Goal: Obtain resource: Obtain resource

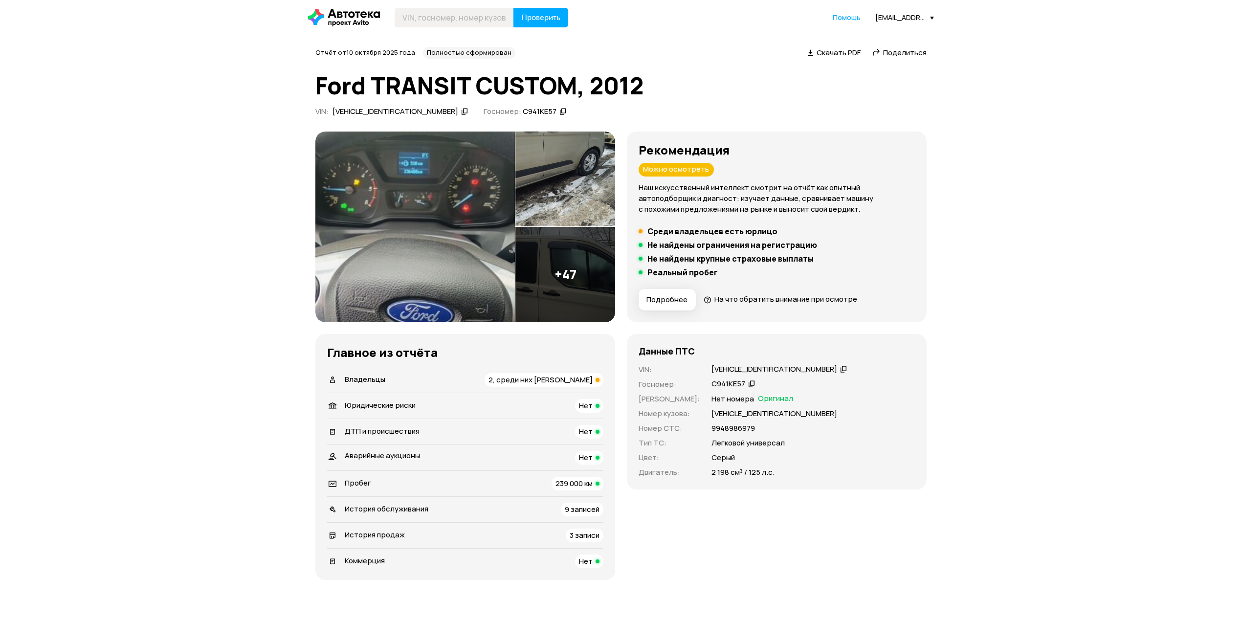
click at [454, 371] on li "Владельцы 2, среди них юрлицо" at bounding box center [465, 379] width 276 height 25
click at [456, 378] on div "Владельцы 2, среди них юрлицо" at bounding box center [465, 380] width 276 height 14
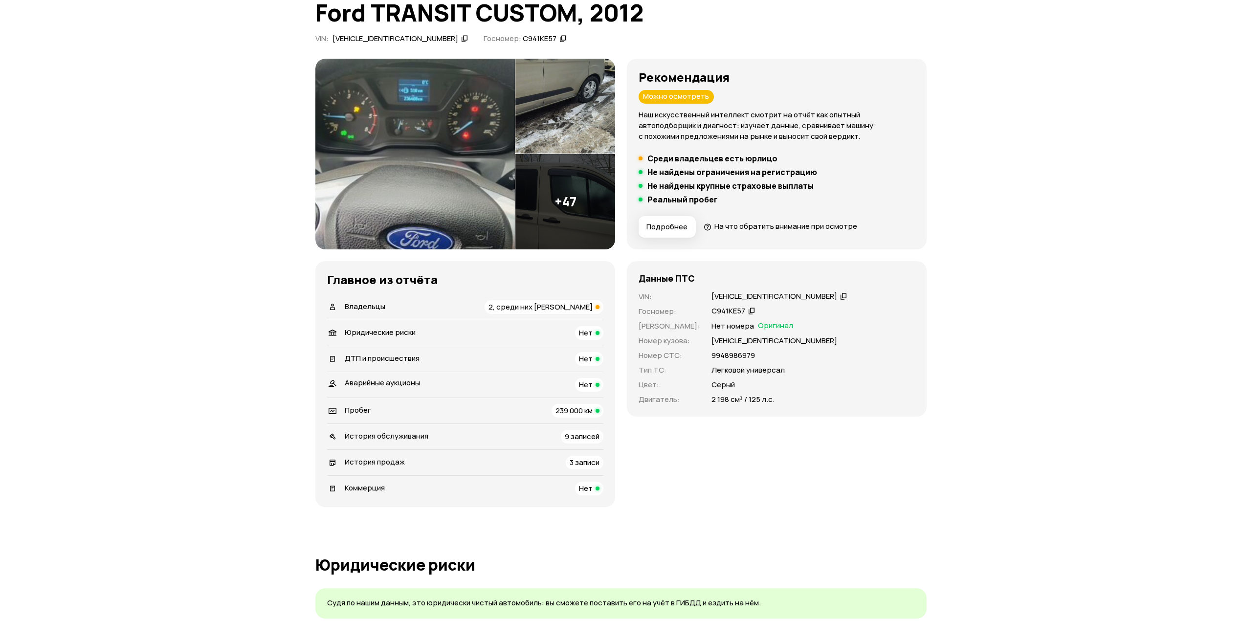
scroll to position [391, 0]
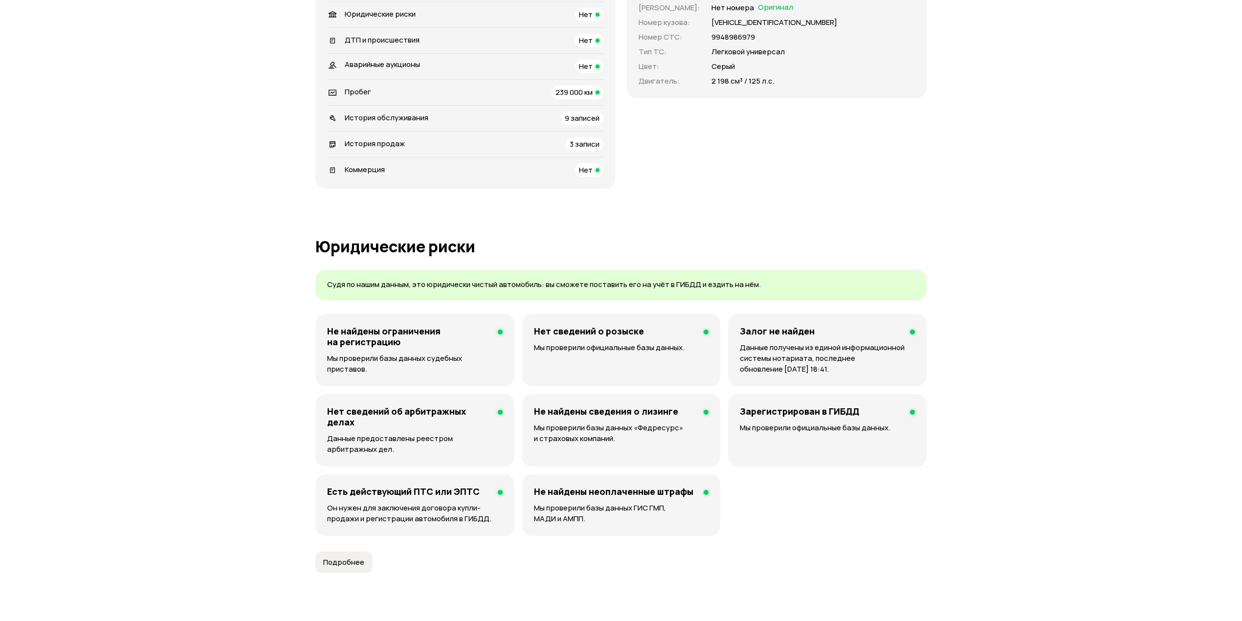
click at [469, 139] on div "История продаж 3 записи" at bounding box center [465, 144] width 276 height 14
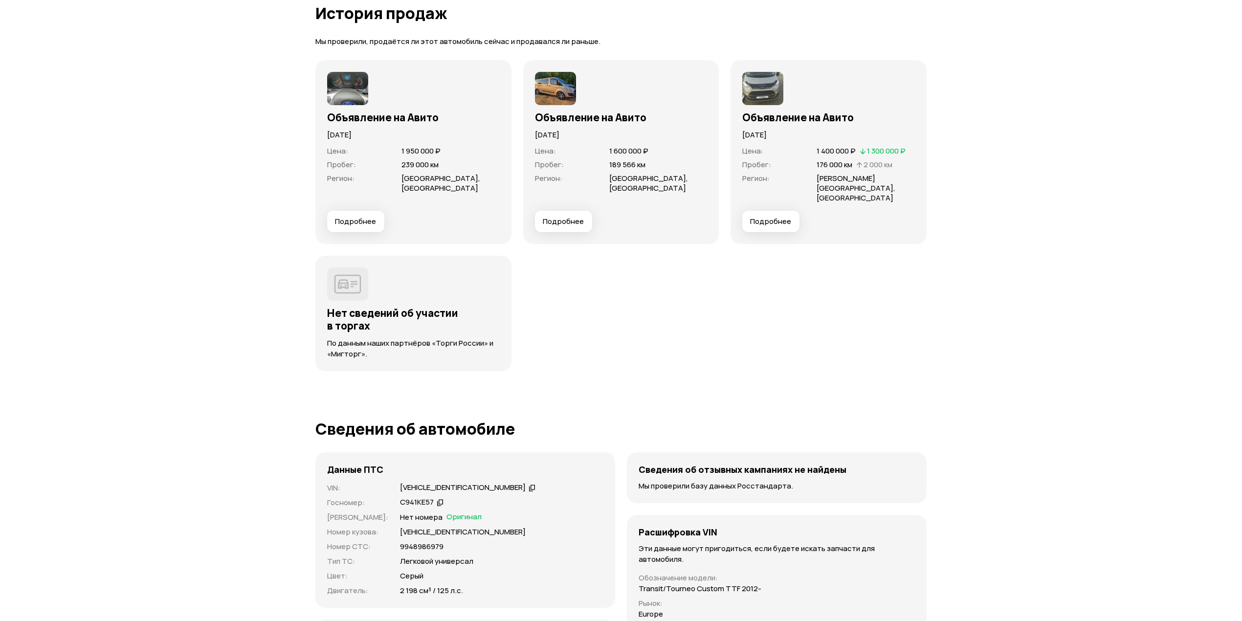
scroll to position [2483, 0]
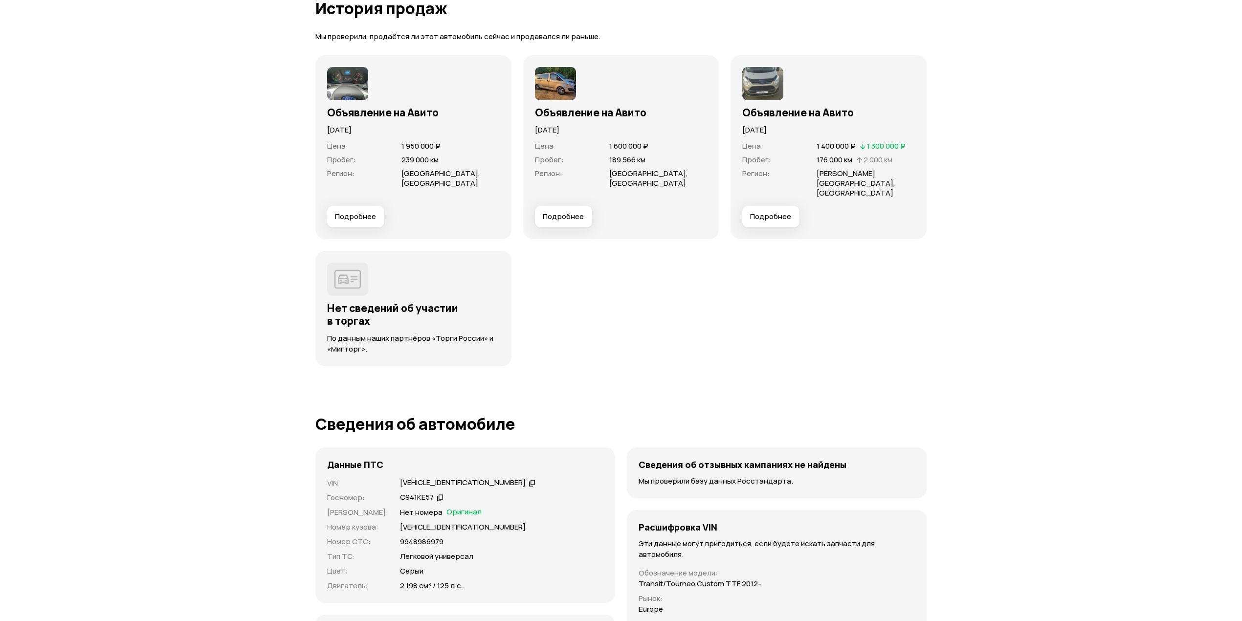
click at [366, 212] on button "Подробнее" at bounding box center [355, 217] width 57 height 22
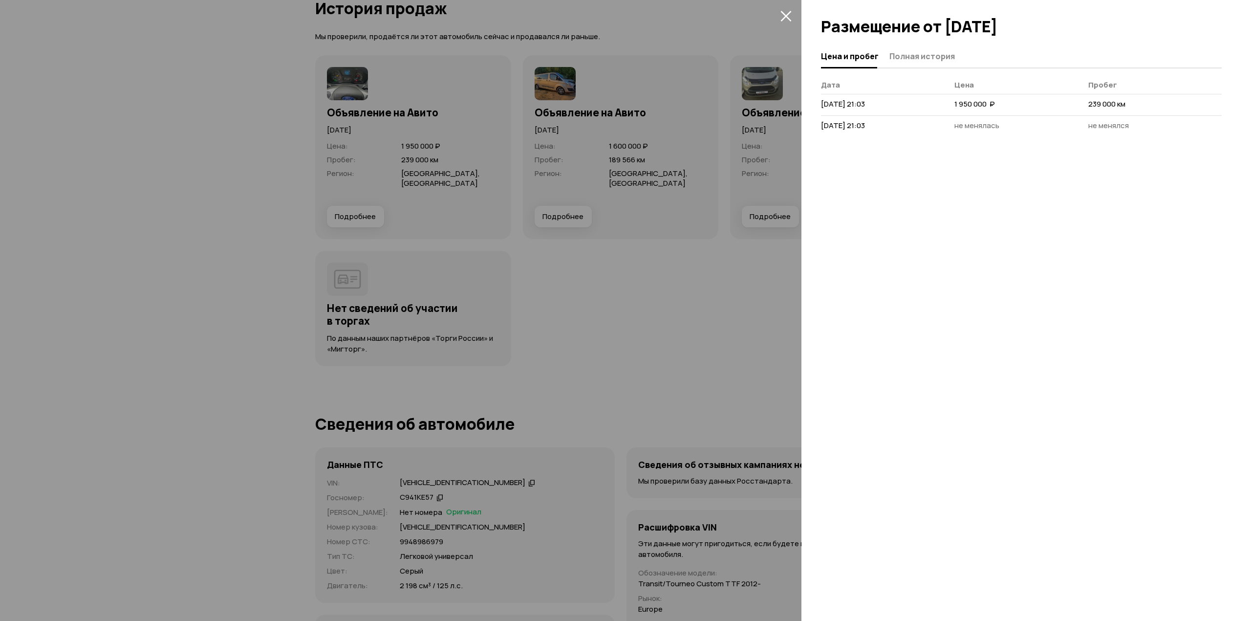
click at [783, 13] on icon "закрыть" at bounding box center [786, 16] width 11 height 11
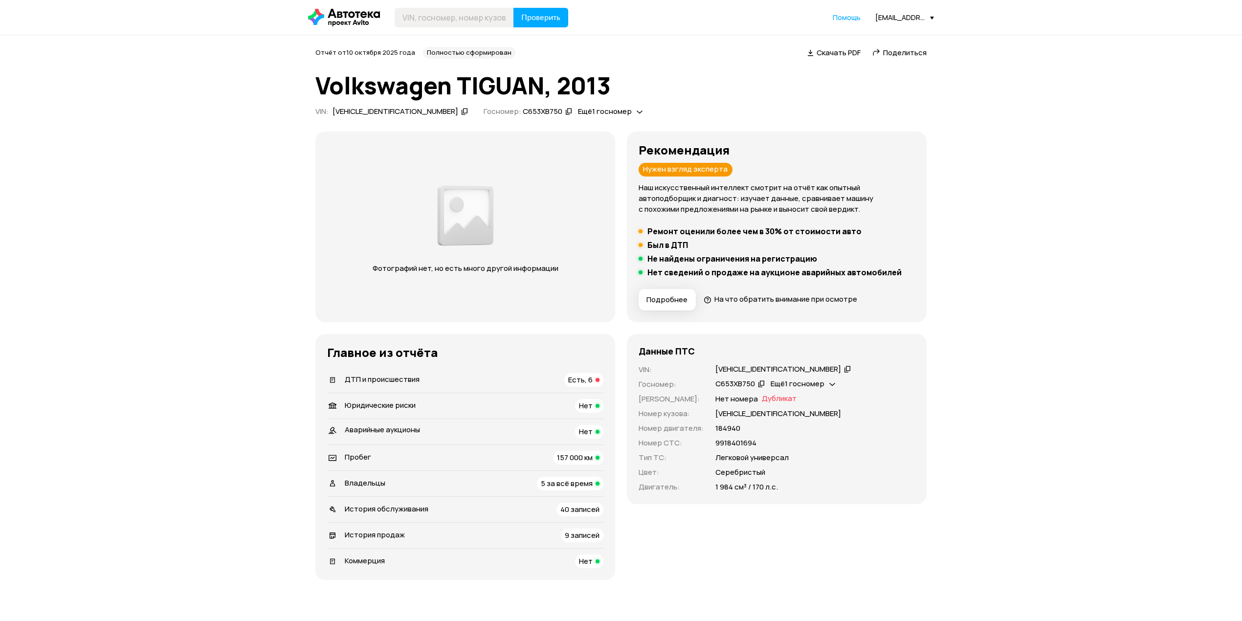
click at [498, 380] on div "ДТП и происшествия Есть, 6" at bounding box center [465, 380] width 276 height 14
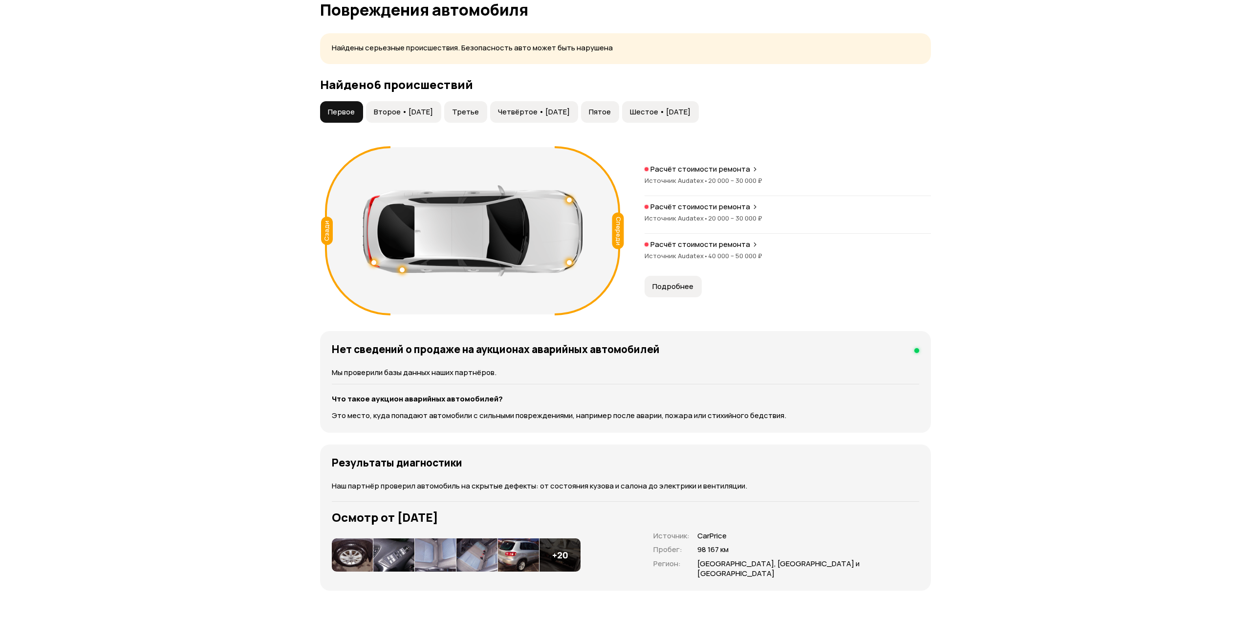
scroll to position [1014, 0]
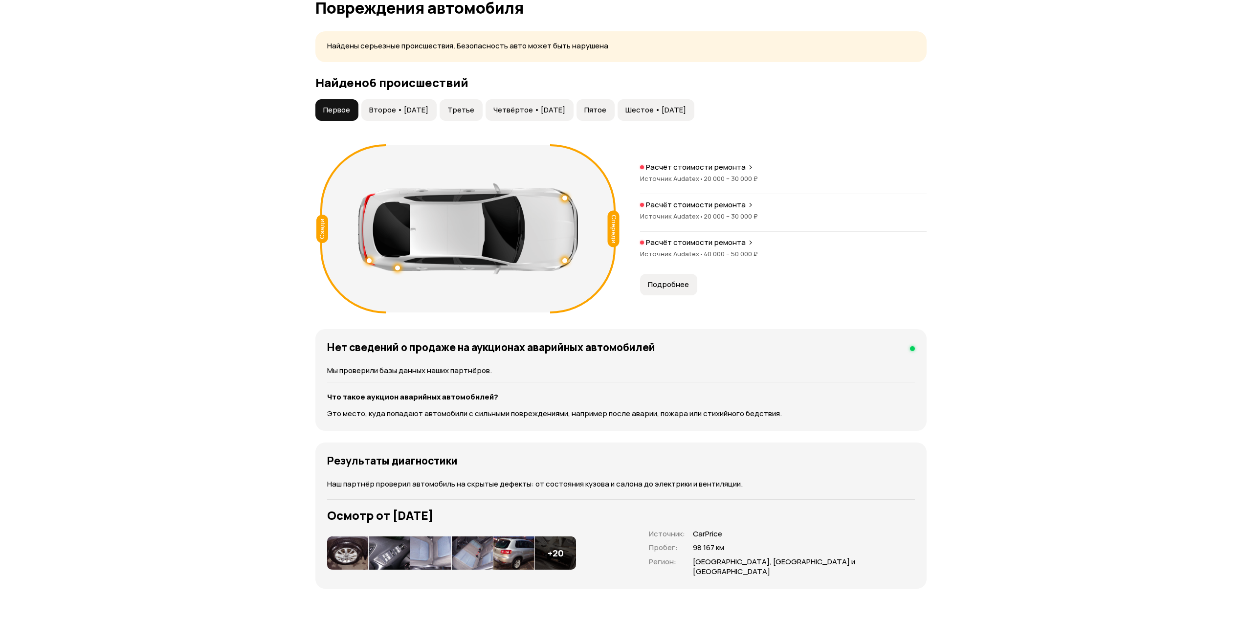
click at [409, 115] on span "Второе • 23 июн 2016" at bounding box center [398, 110] width 59 height 10
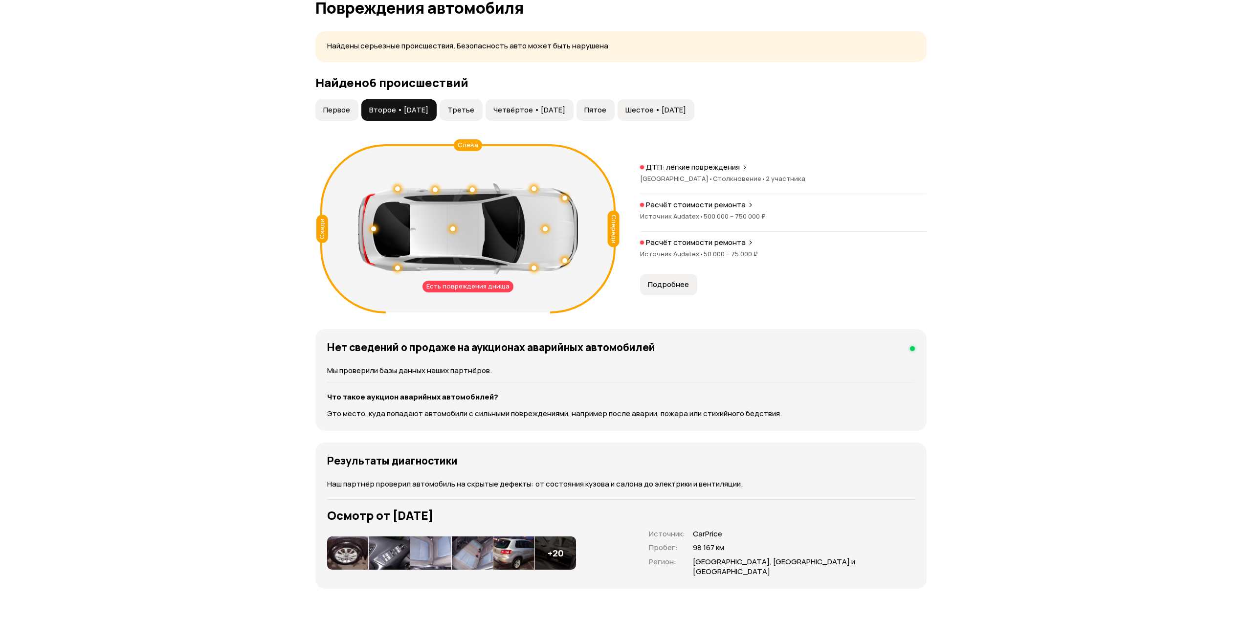
click at [704, 202] on p "Расчёт стоимости ремонта" at bounding box center [696, 205] width 100 height 10
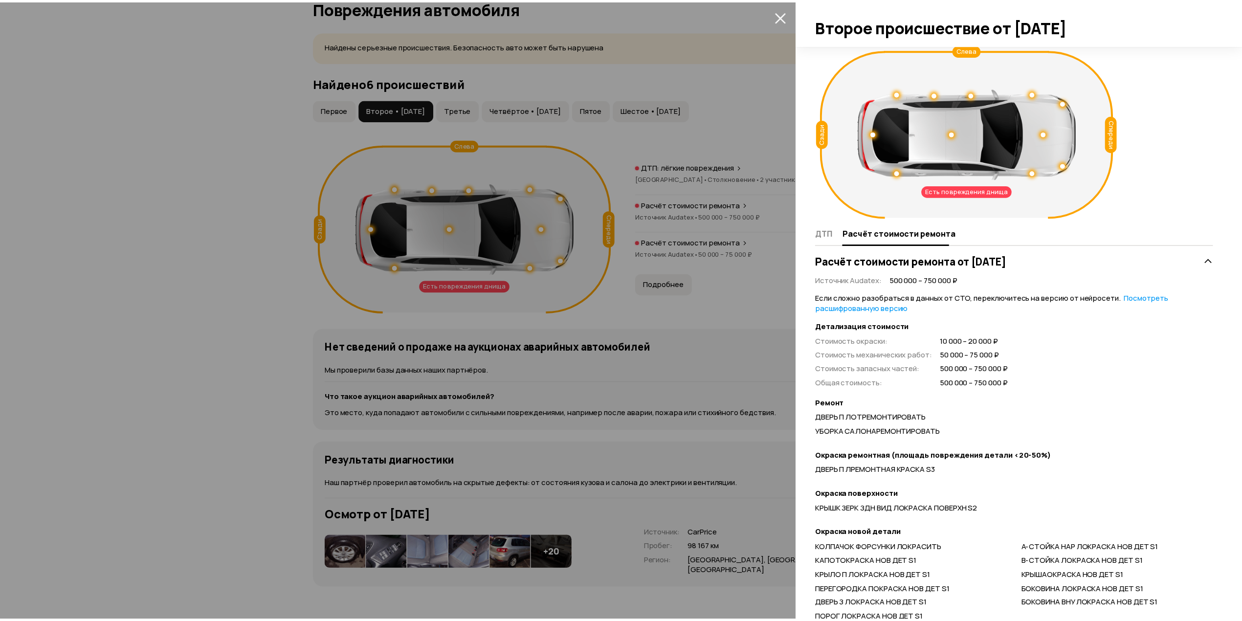
scroll to position [326, 0]
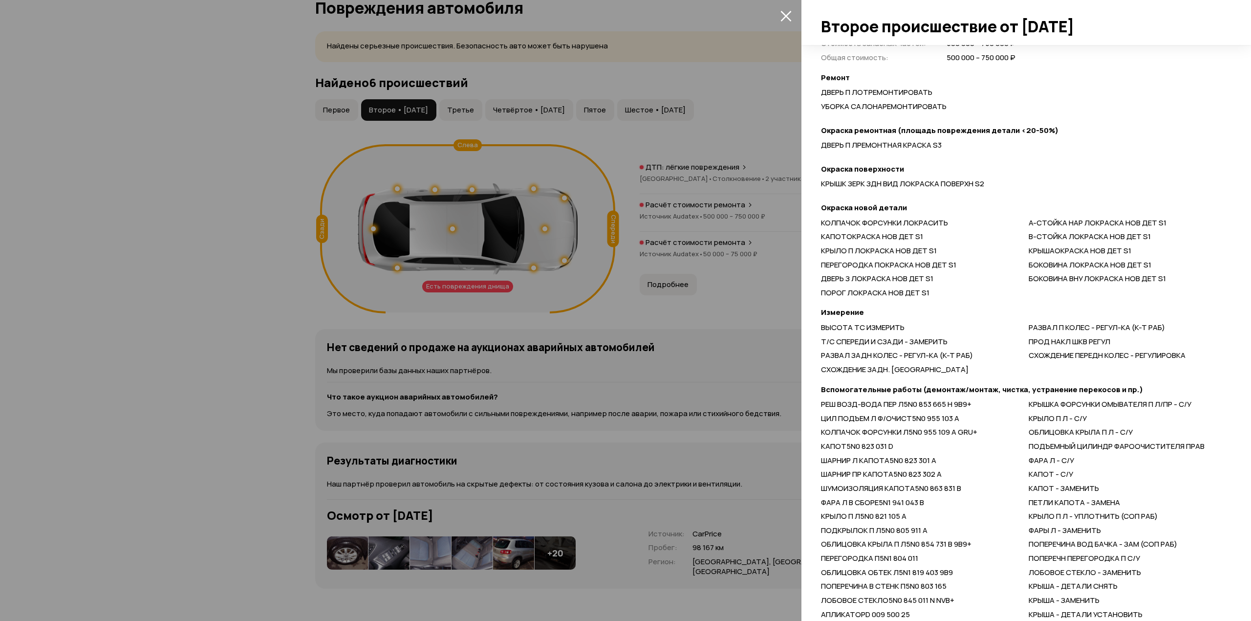
click at [787, 12] on icon "закрыть" at bounding box center [786, 15] width 11 height 11
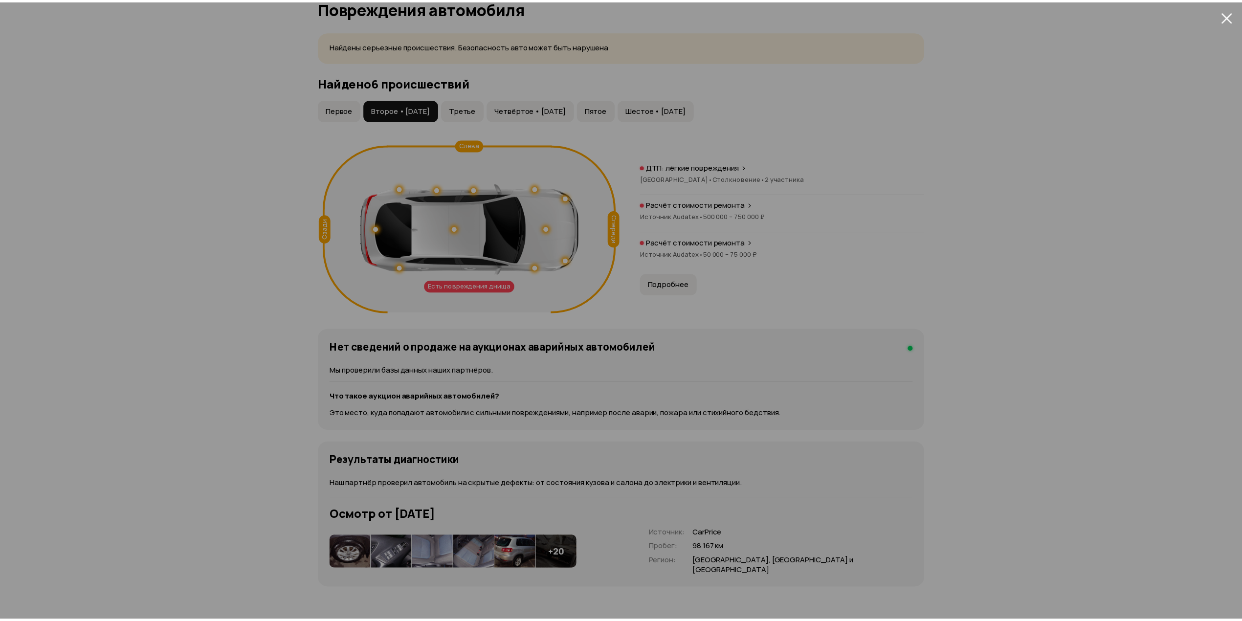
scroll to position [0, 0]
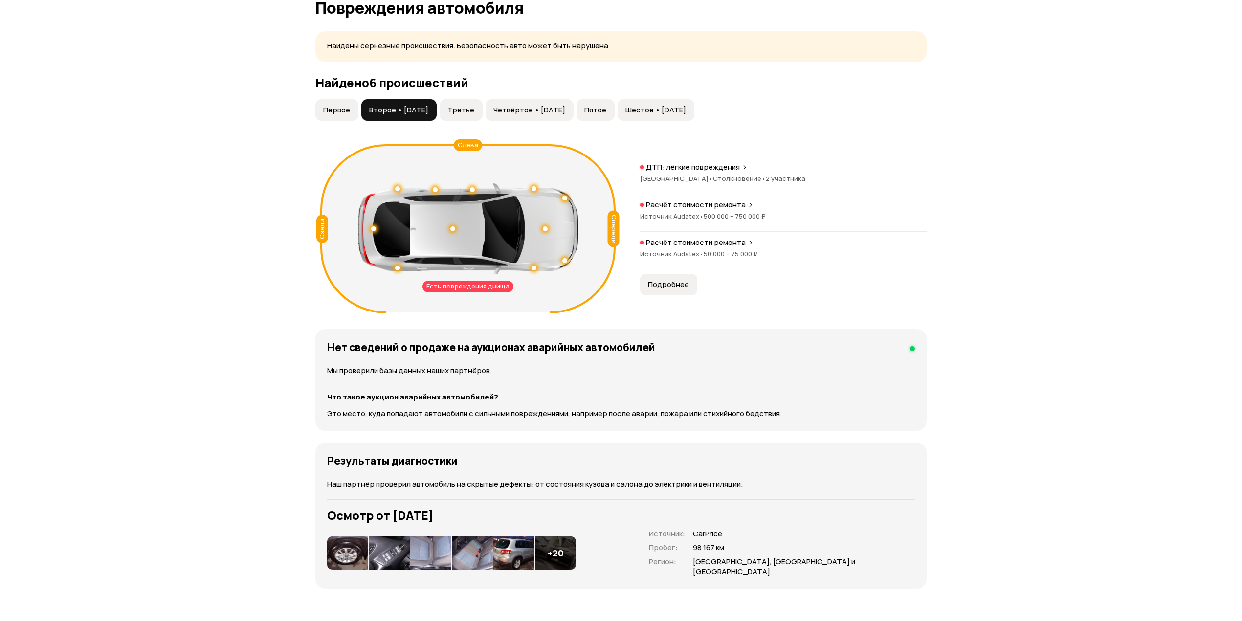
click at [469, 105] on button "Третье" at bounding box center [460, 110] width 43 height 22
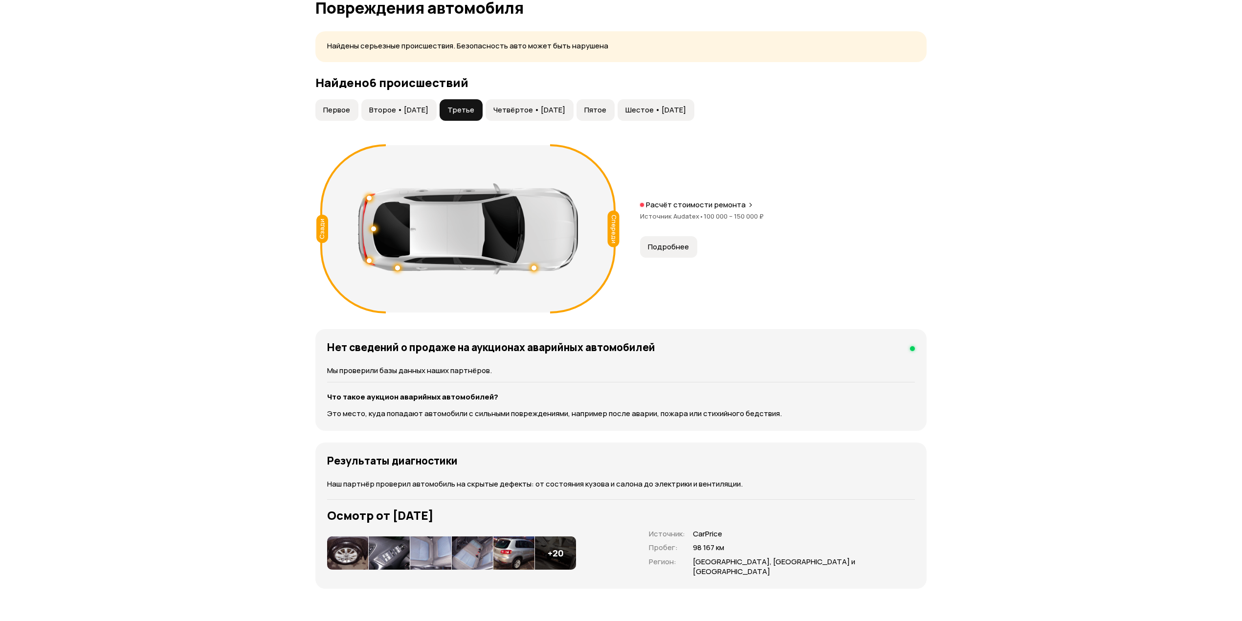
click at [525, 105] on button "Четвёртое • 21 дек 2020" at bounding box center [529, 110] width 88 height 22
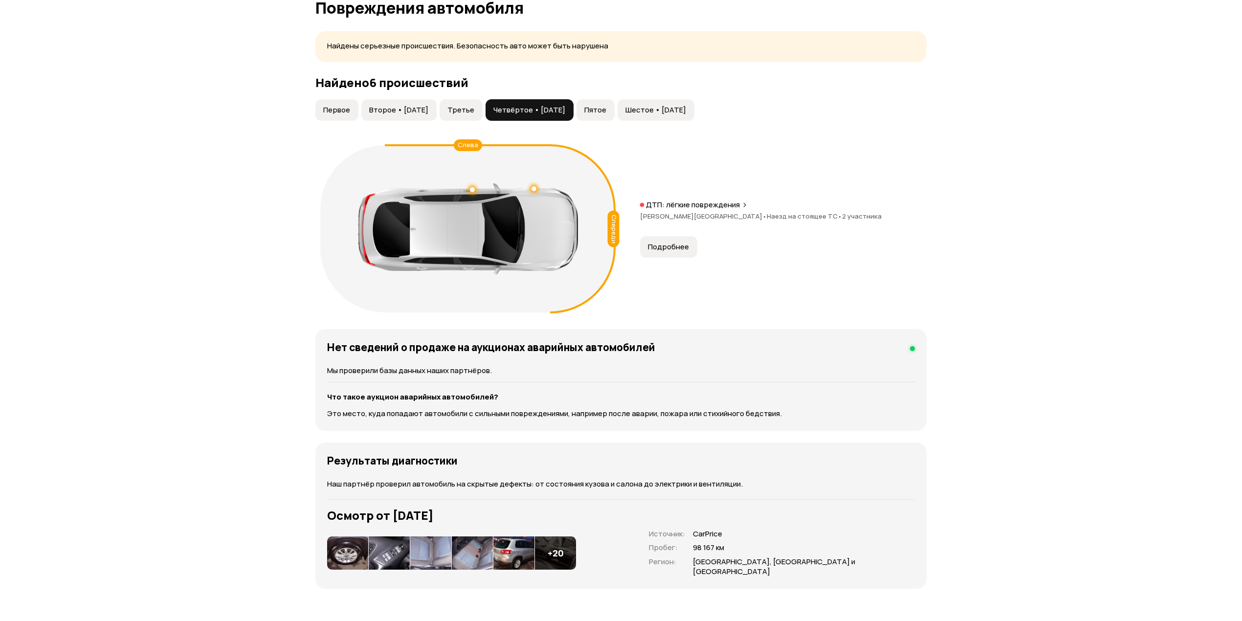
click at [606, 112] on span "Пятое" at bounding box center [595, 110] width 22 height 10
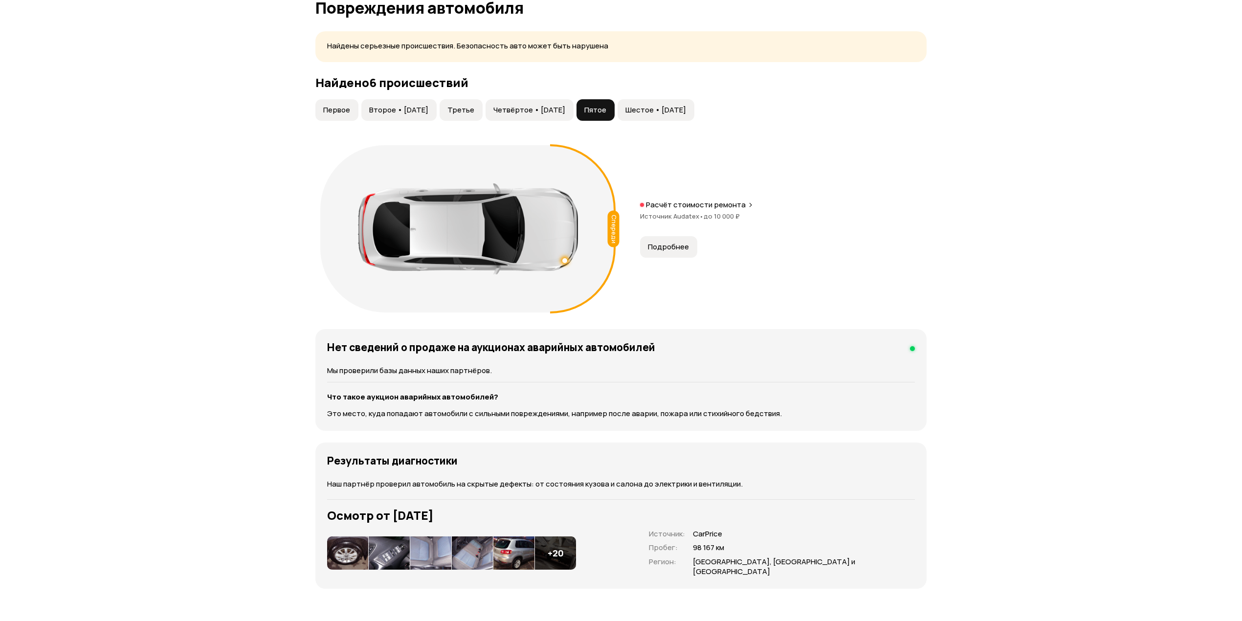
click at [686, 112] on span "Шестое • 26 фев 2024" at bounding box center [655, 110] width 61 height 10
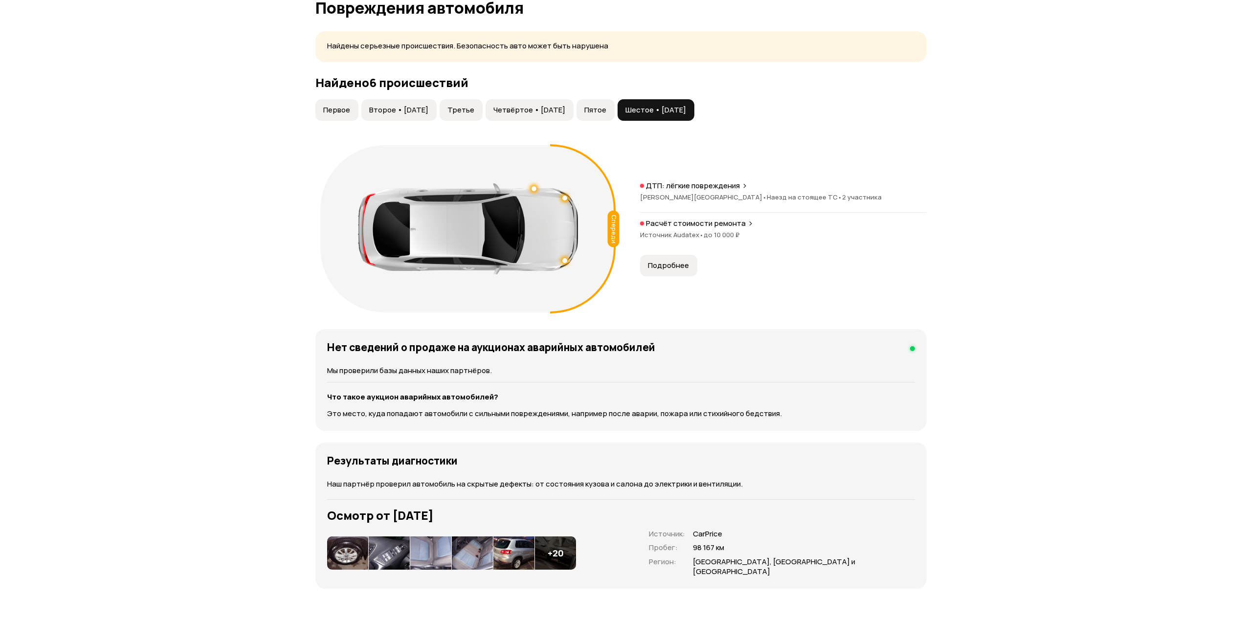
click at [331, 108] on span "Первое" at bounding box center [336, 110] width 27 height 10
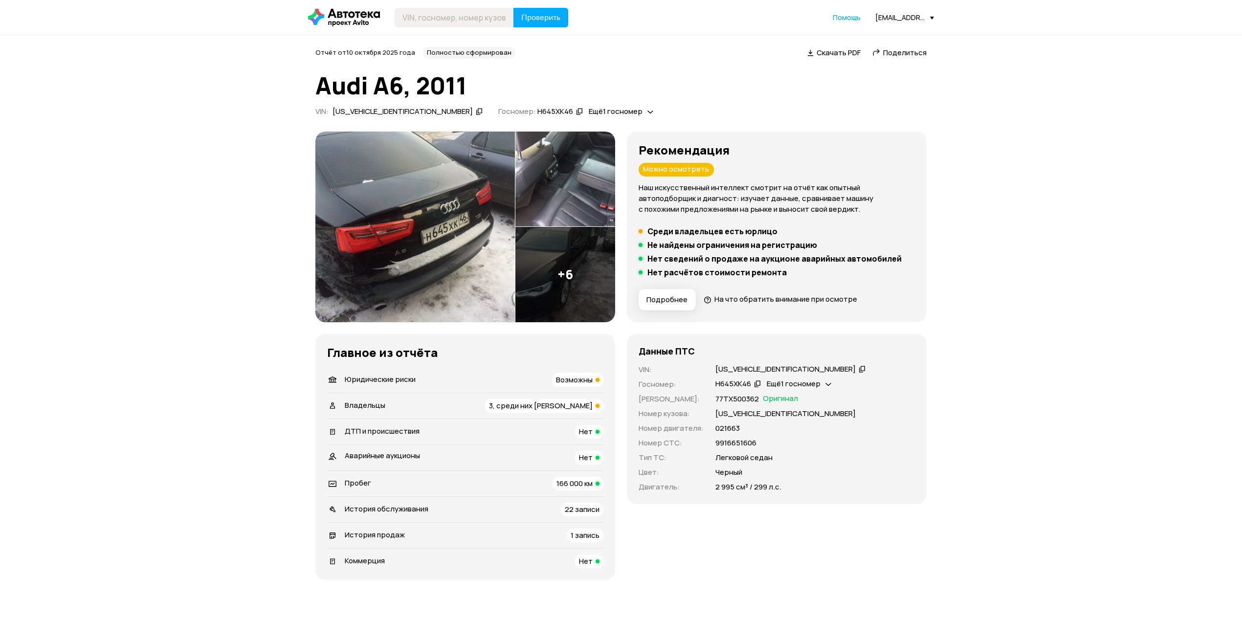
click at [378, 385] on div "Юридические риски Возможны" at bounding box center [465, 380] width 276 height 14
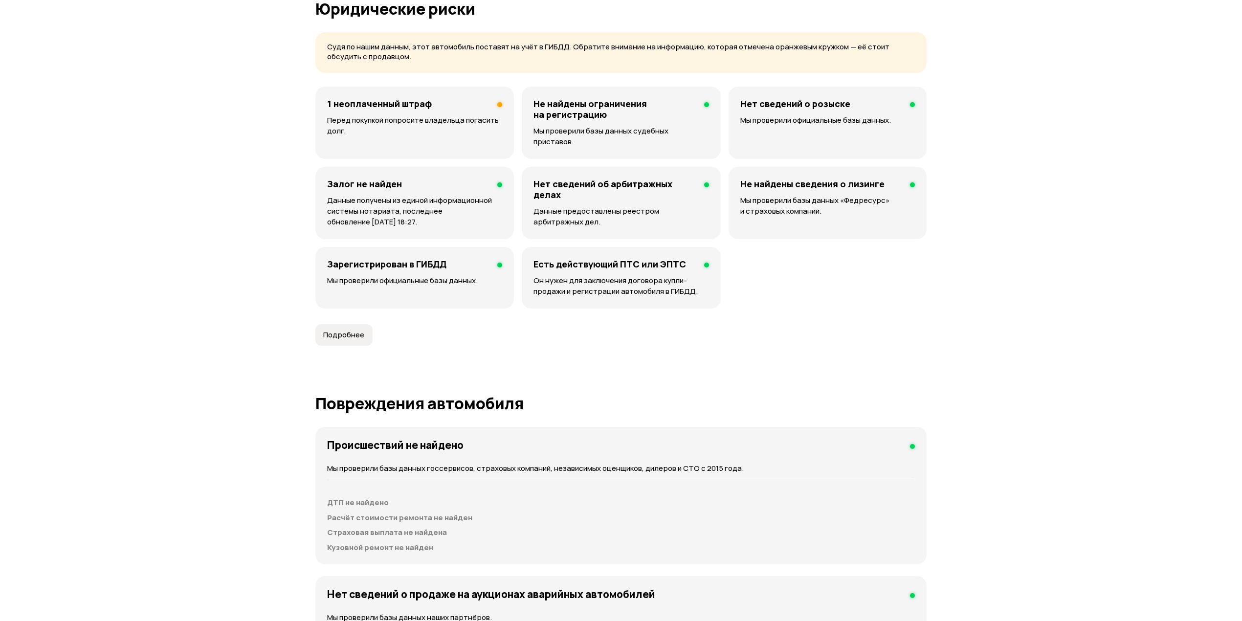
scroll to position [630, 0]
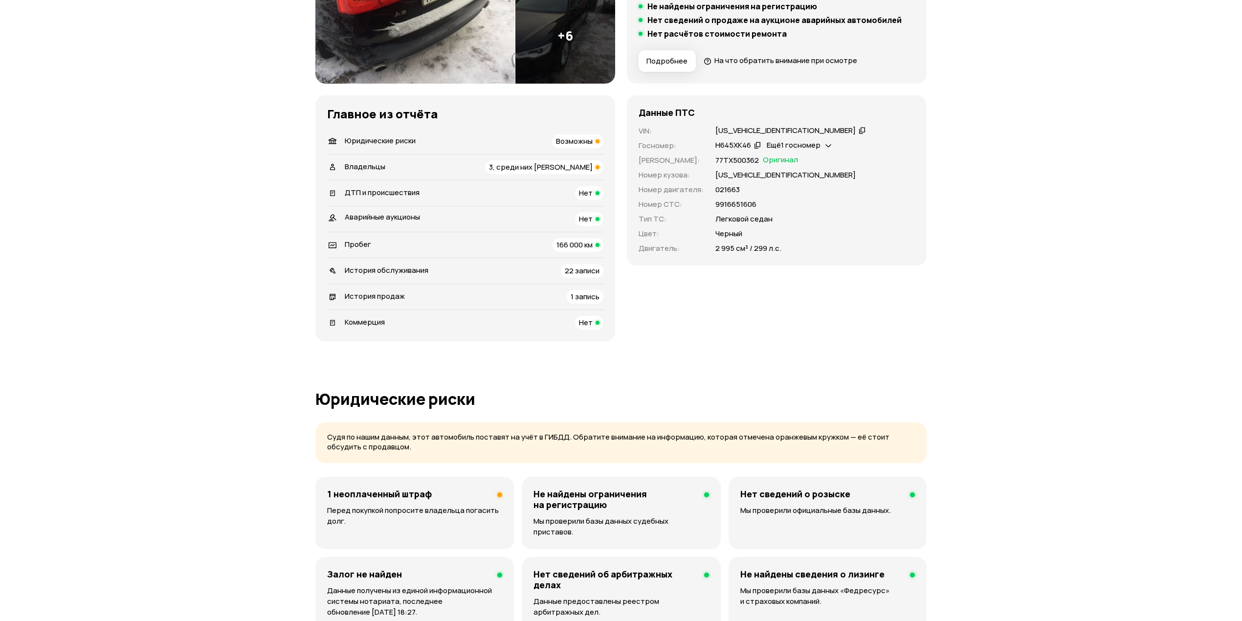
click at [466, 165] on div "Владельцы 3, среди них юрлицо" at bounding box center [465, 167] width 276 height 14
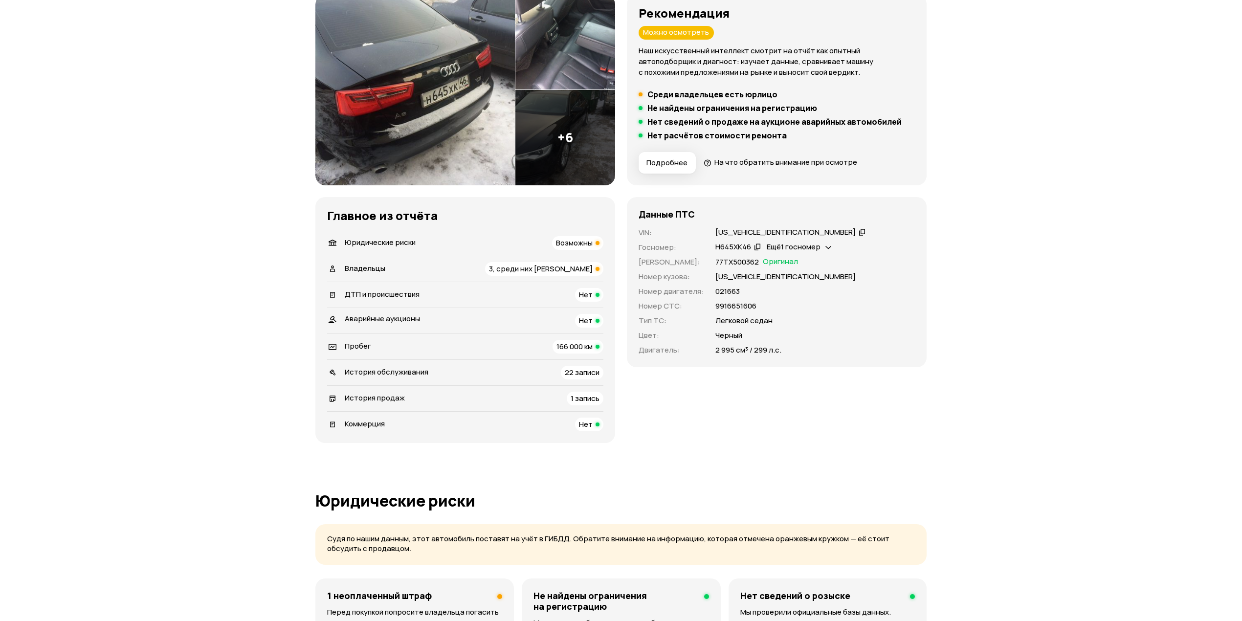
scroll to position [0, 0]
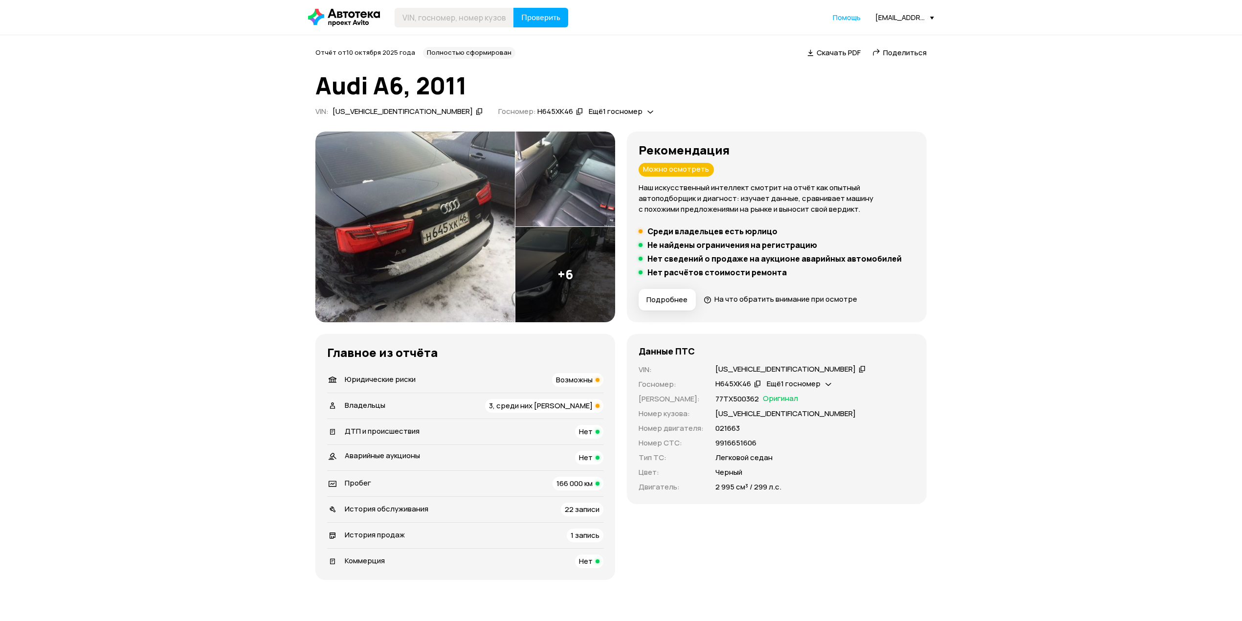
click at [436, 382] on div "Юридические риски Возможны" at bounding box center [465, 380] width 276 height 14
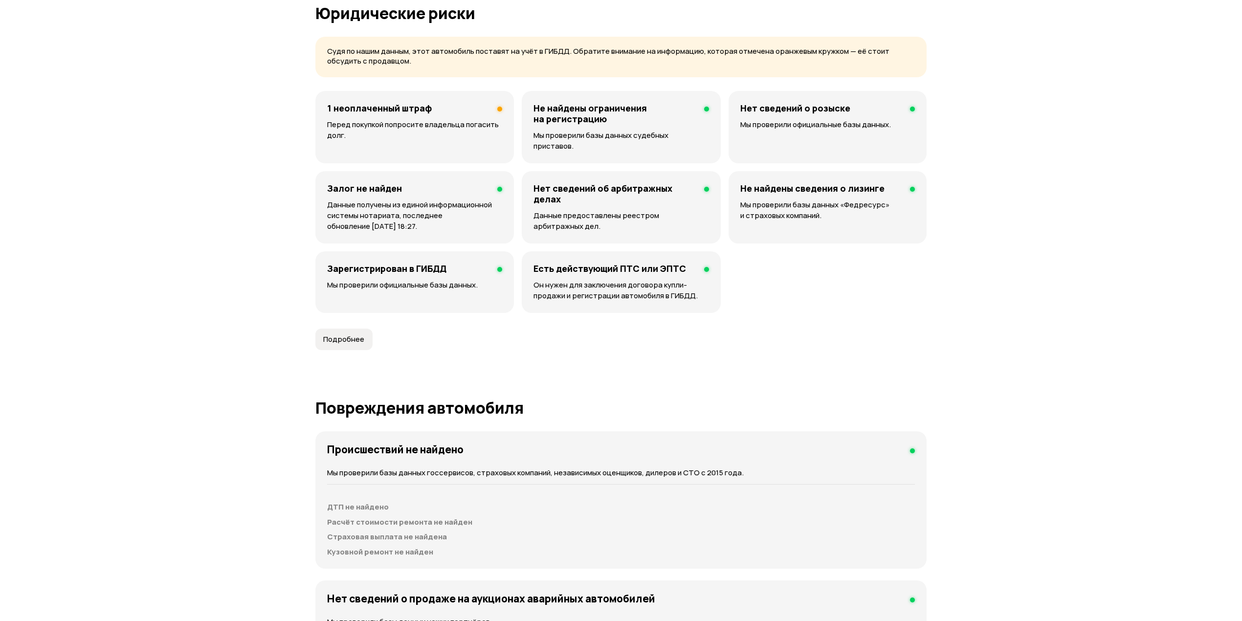
scroll to position [630, 0]
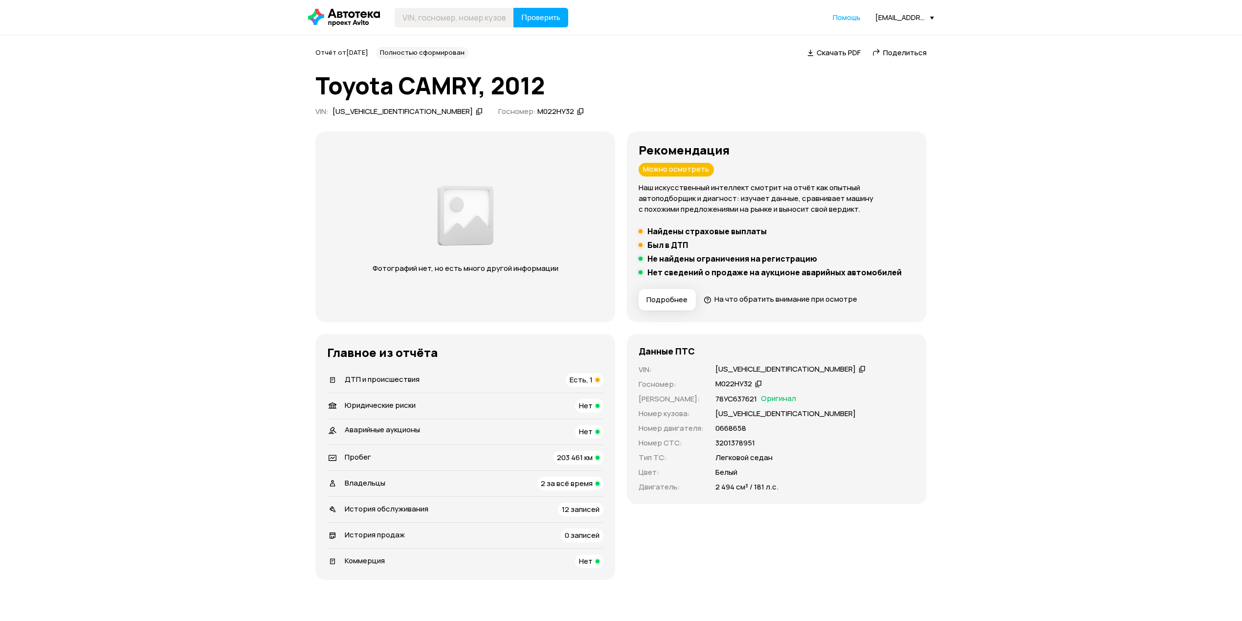
click at [753, 366] on div "JTNBFYFK003013419" at bounding box center [785, 369] width 140 height 10
paste input "JTNBFYFK003013419"
type input "JTNBFYFK003013419"
click at [546, 20] on span "Проверить" at bounding box center [540, 18] width 39 height 8
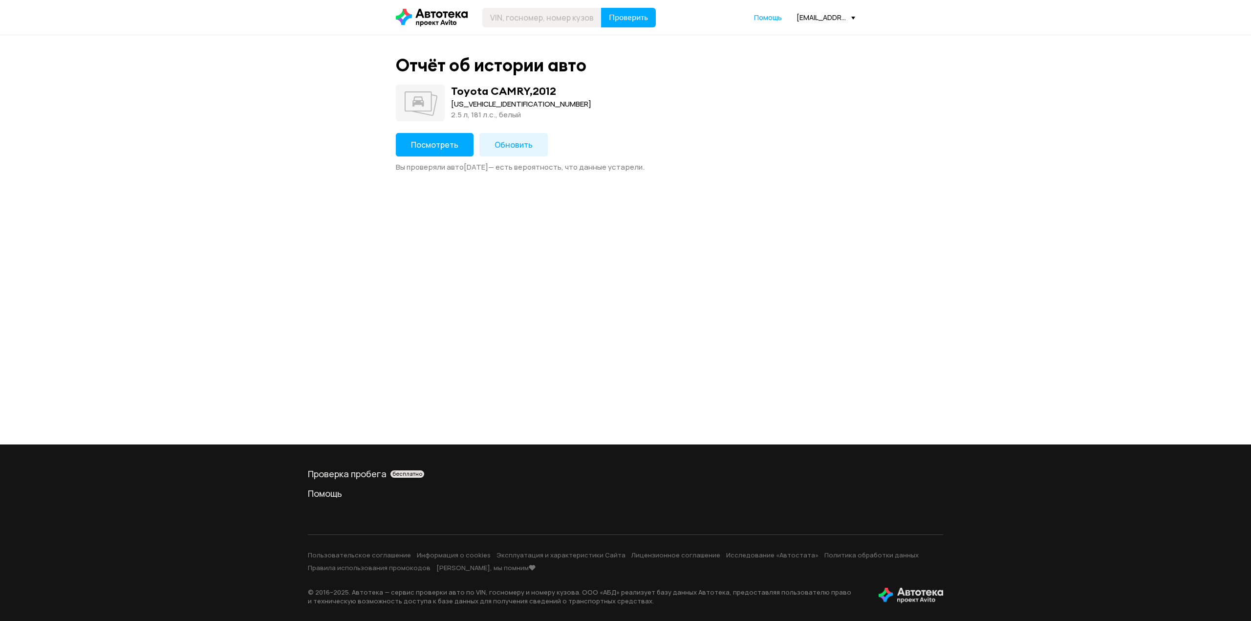
click at [517, 145] on span "Обновить" at bounding box center [514, 144] width 38 height 11
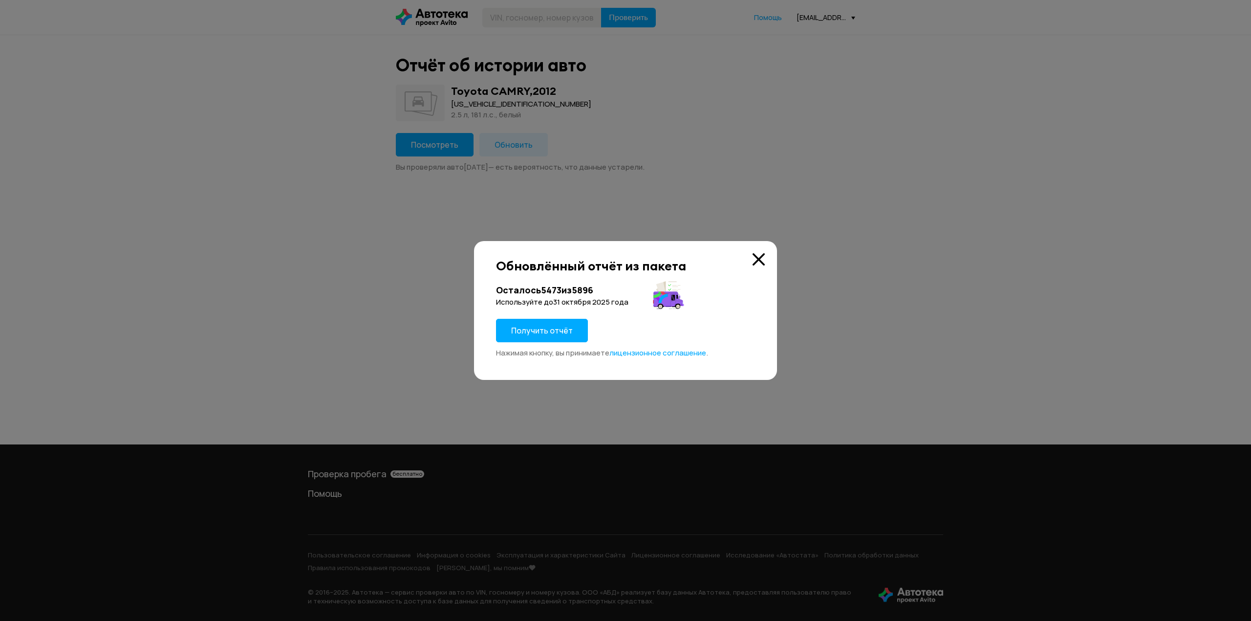
click at [558, 330] on span "Получить отчёт" at bounding box center [542, 330] width 62 height 11
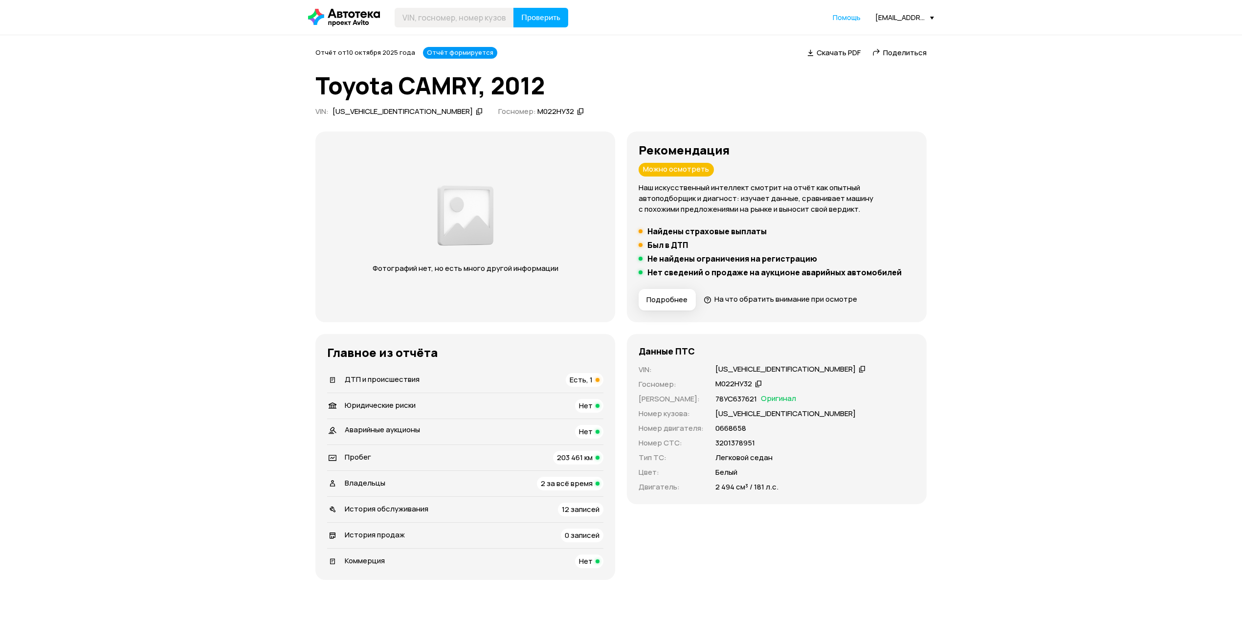
click at [898, 53] on span "Поделиться" at bounding box center [905, 52] width 44 height 10
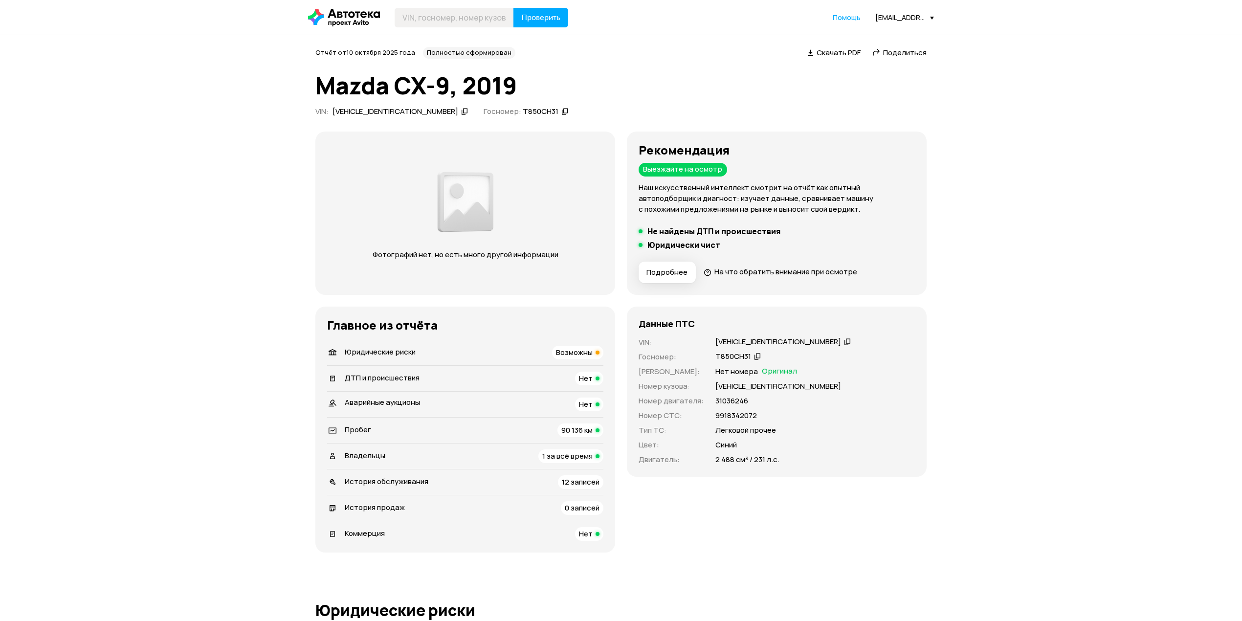
click at [395, 351] on span "Юридические риски" at bounding box center [380, 352] width 71 height 10
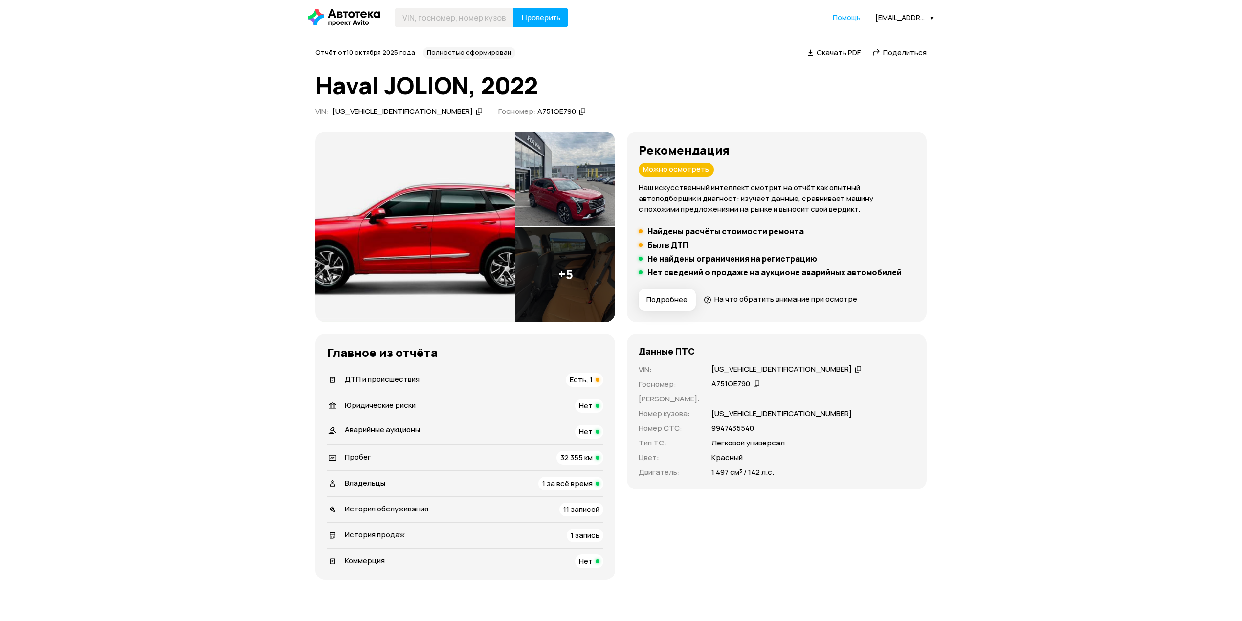
click at [483, 385] on div "ДТП и происшествия Есть, 1" at bounding box center [465, 380] width 276 height 14
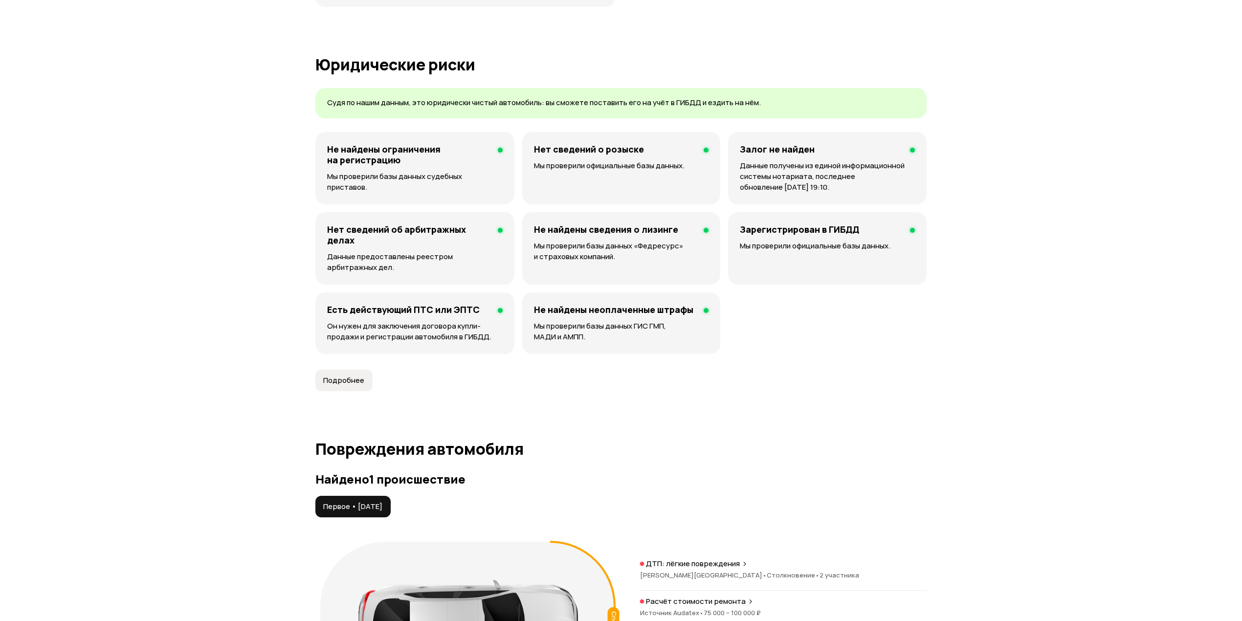
scroll to position [1014, 0]
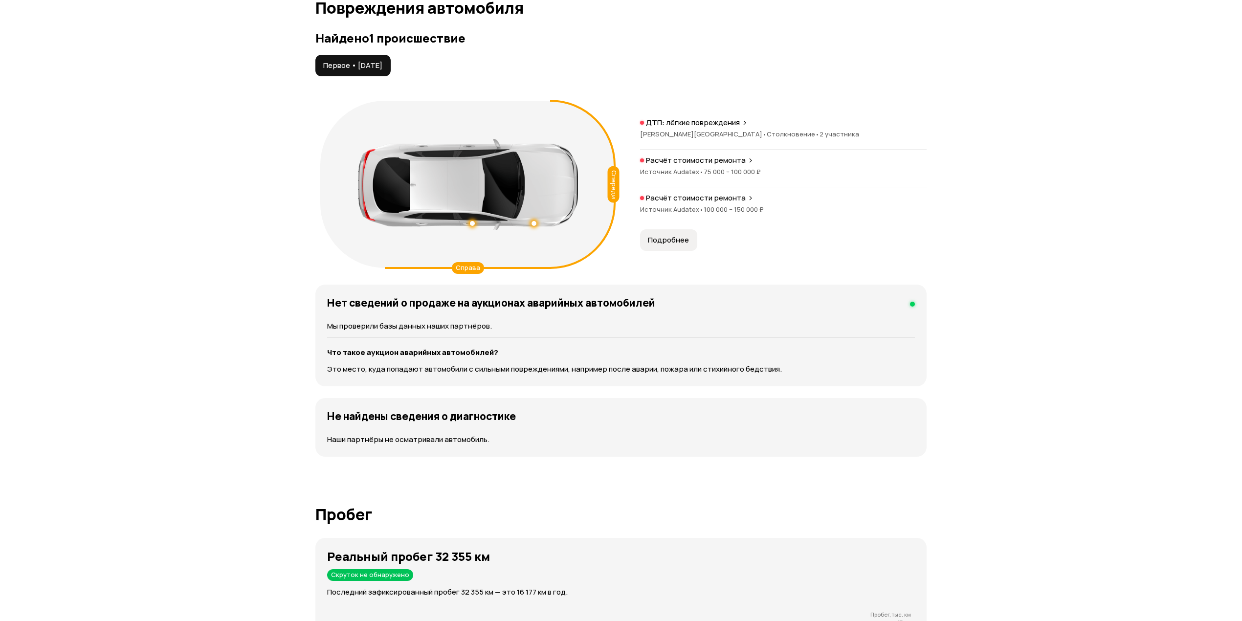
click at [667, 245] on span "Подробнее" at bounding box center [668, 240] width 41 height 10
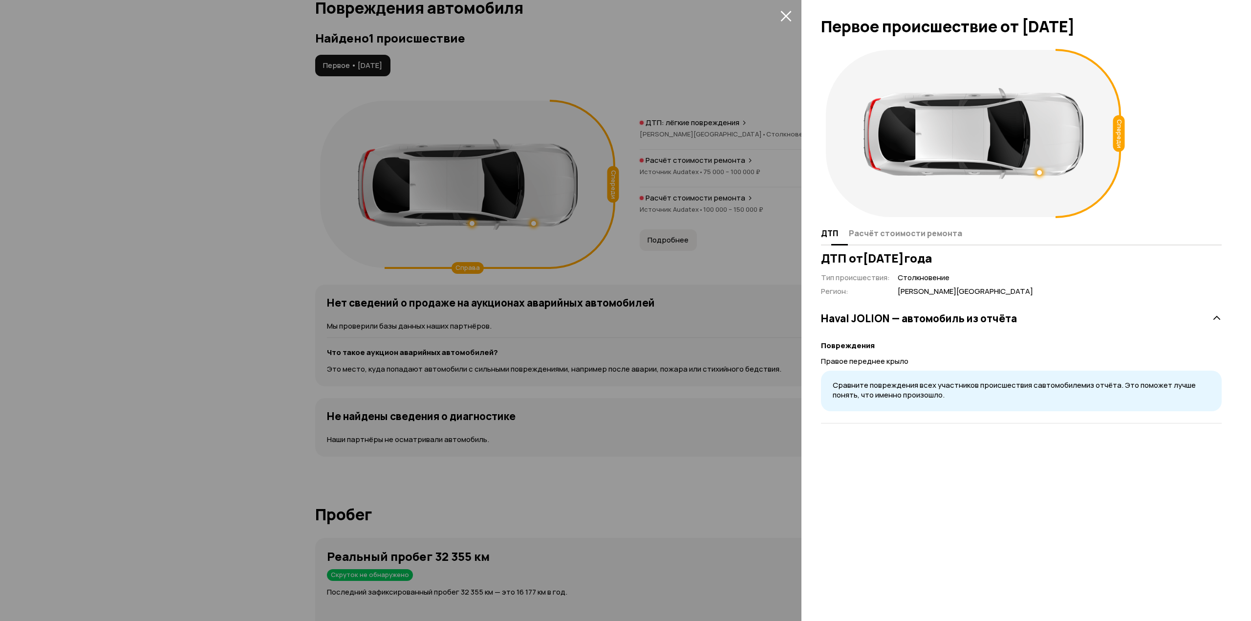
click at [880, 237] on span "Расчёт стоимости ремонта" at bounding box center [905, 233] width 113 height 10
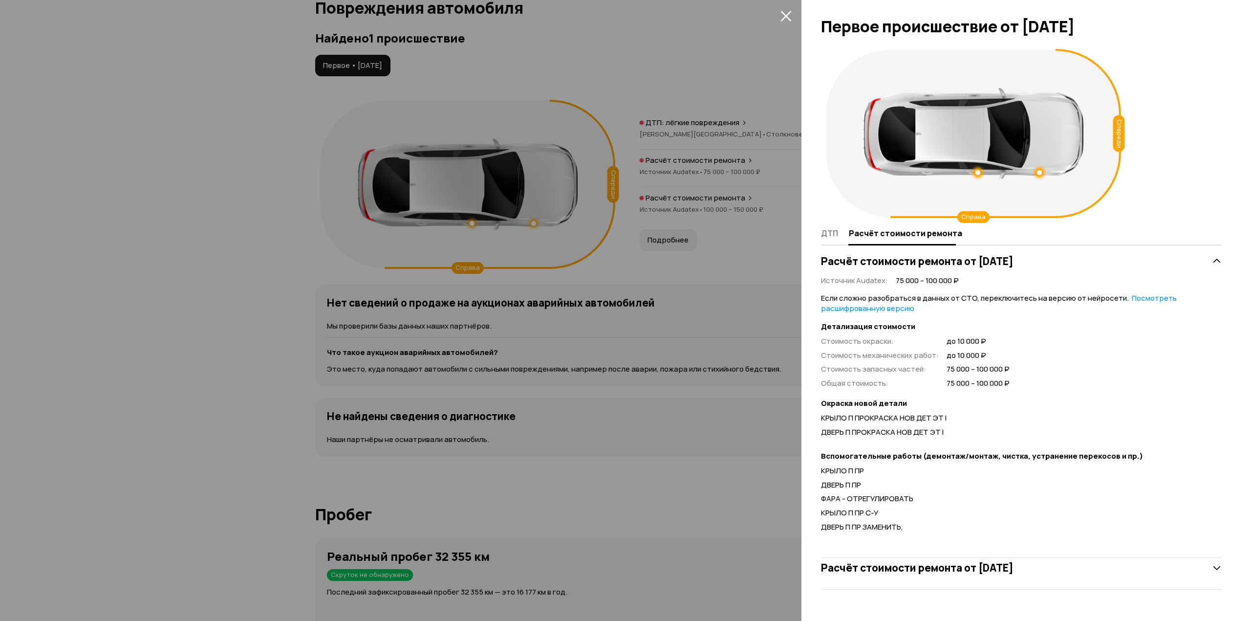
click at [787, 12] on icon "закрыть" at bounding box center [786, 15] width 11 height 11
